Goal: Find contact information: Find contact information

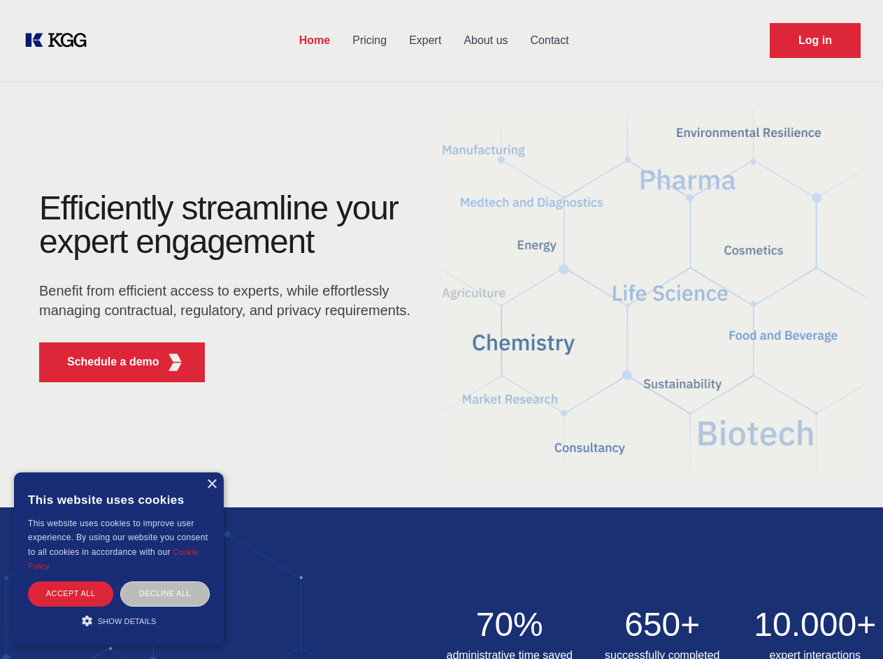
click at [441, 329] on div "Efficiently streamline your expert engagement Benefit from efficient access to …" at bounding box center [229, 293] width 425 height 202
click at [105, 362] on p "Schedule a demo" at bounding box center [113, 362] width 92 height 17
click at [211, 485] on div "× This website uses cookies This website uses cookies to improve user experienc…" at bounding box center [119, 559] width 210 height 173
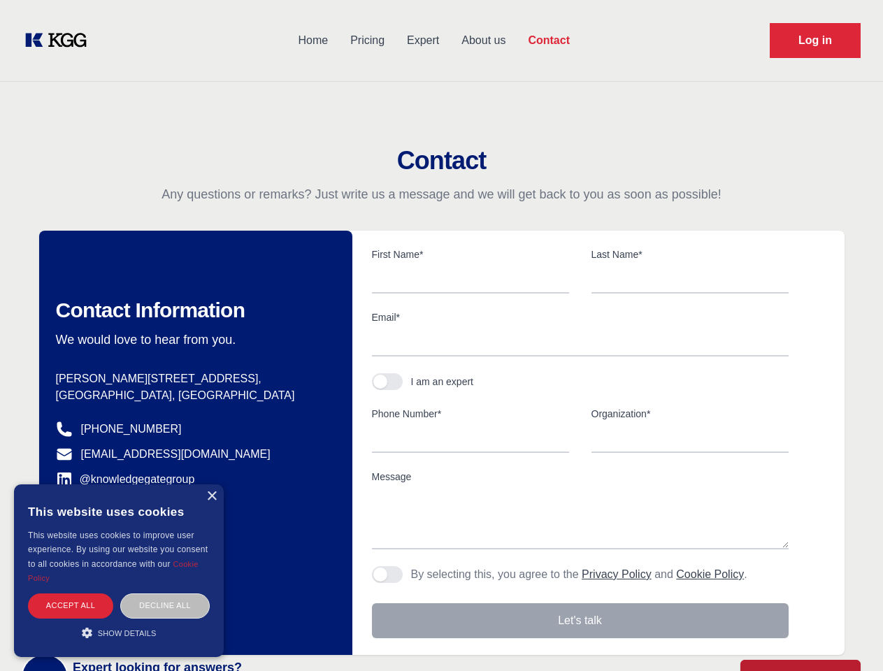
click at [71, 594] on div "Accept all" at bounding box center [70, 606] width 85 height 24
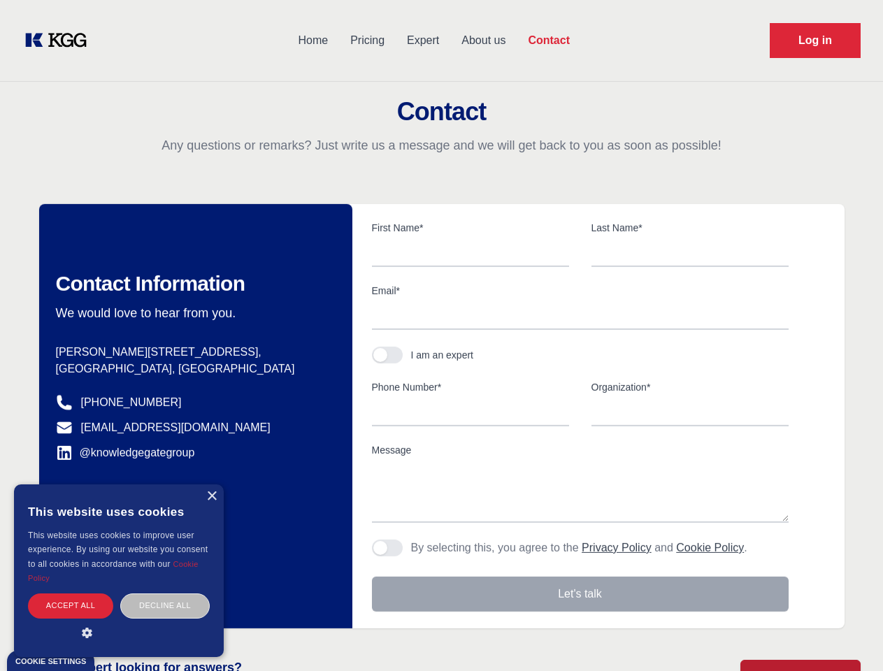
click at [165, 594] on div "Contact Information We would love to hear from you. Postal address [PERSON_NAME…" at bounding box center [195, 416] width 313 height 424
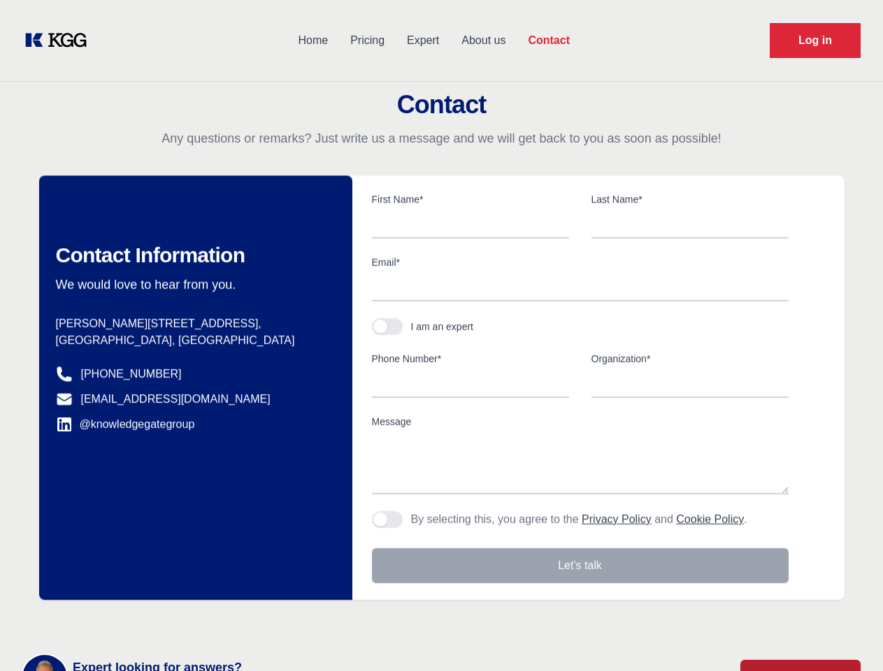
click at [119, 621] on main "Contact Any questions or remarks? Just write us a message and we will get back …" at bounding box center [441, 364] width 883 height 728
